Goal: Task Accomplishment & Management: Use online tool/utility

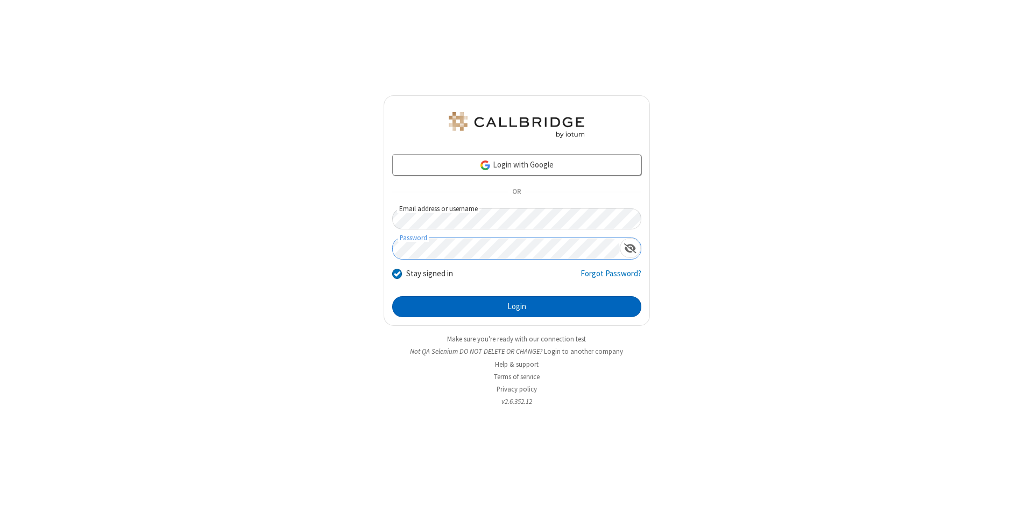
click at [517, 307] on button "Login" at bounding box center [516, 307] width 249 height 22
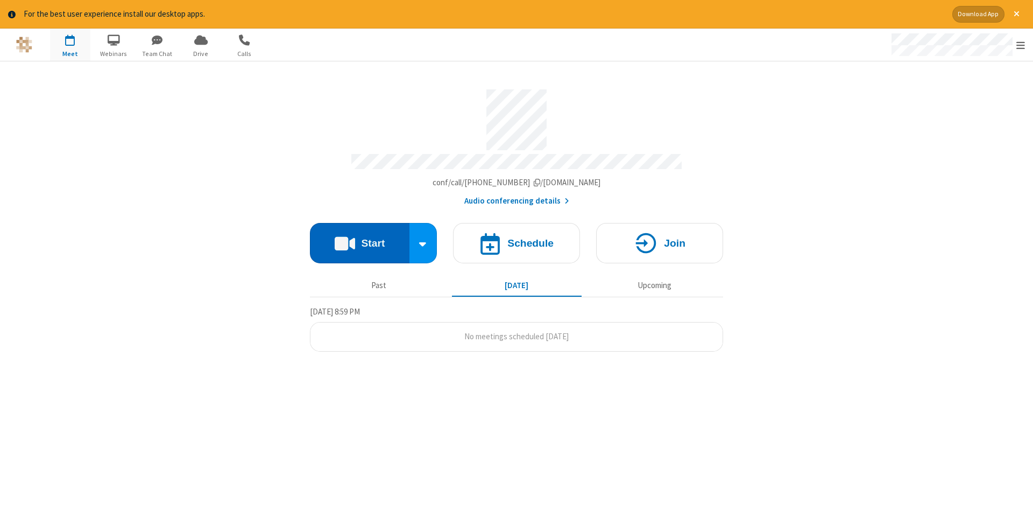
click at [360, 239] on button "Start" at bounding box center [360, 243] width 100 height 40
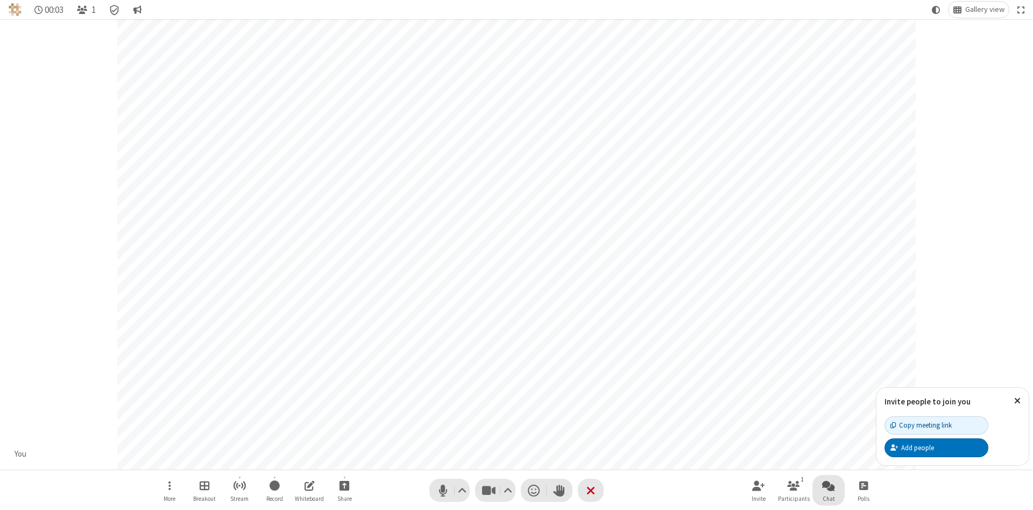
click at [829, 485] on span "Open chat" at bounding box center [828, 484] width 13 height 13
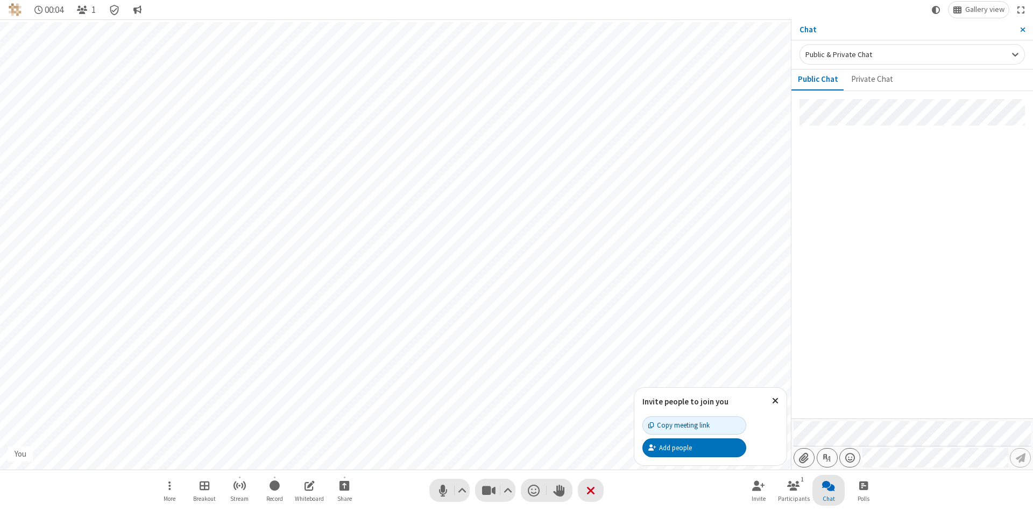
type input "C:\fakepath\doc_test.docx"
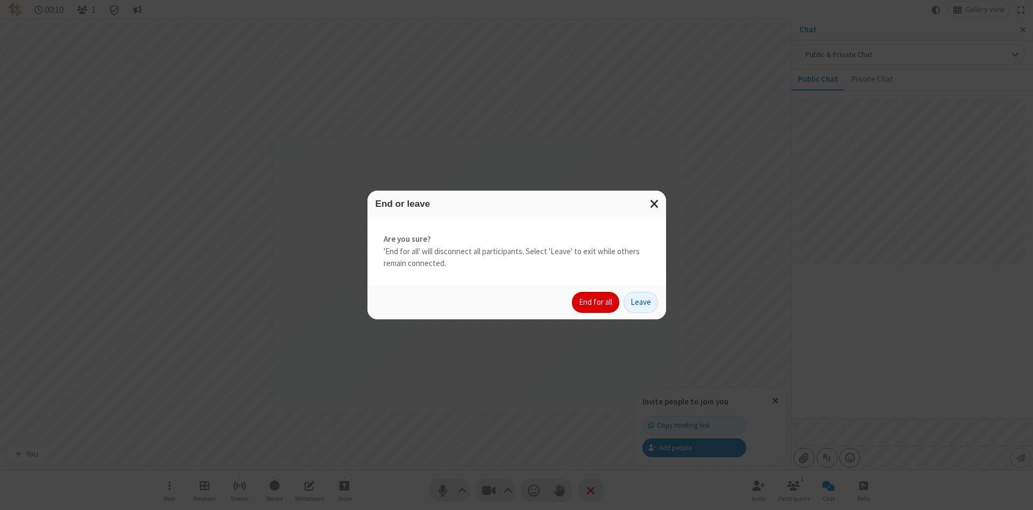
click at [596, 302] on button "End for all" at bounding box center [595, 303] width 47 height 22
